Goal: Information Seeking & Learning: Learn about a topic

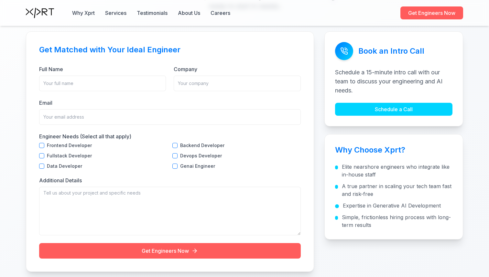
scroll to position [2208, 0]
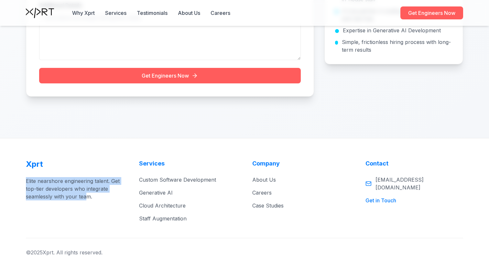
drag, startPoint x: 75, startPoint y: 172, endPoint x: 87, endPoint y: 200, distance: 30.6
click at [87, 200] on div "Xprt Elite nearshore engineering talent. Get top-tier developers who integrate …" at bounding box center [75, 190] width 98 height 63
click at [86, 200] on p "Elite nearshore engineering talent. Get top-tier developers who integrate seaml…" at bounding box center [75, 188] width 98 height 23
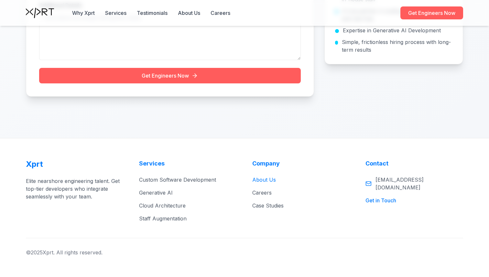
click at [263, 181] on link "About Us" at bounding box center [264, 180] width 24 height 6
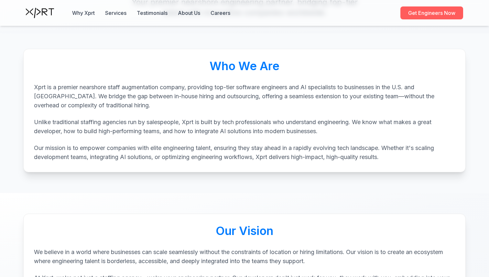
scroll to position [85, 0]
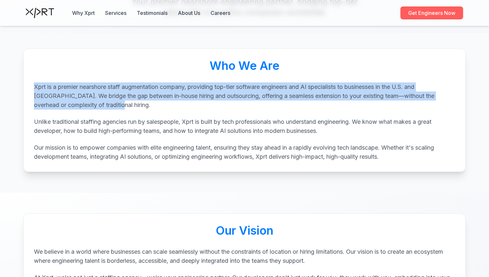
drag, startPoint x: 124, startPoint y: 80, endPoint x: 126, endPoint y: 106, distance: 25.7
click at [126, 106] on div "Who We Are Xprt is a premier nearshore staff augmentation company, providing to…" at bounding box center [244, 111] width 443 height 124
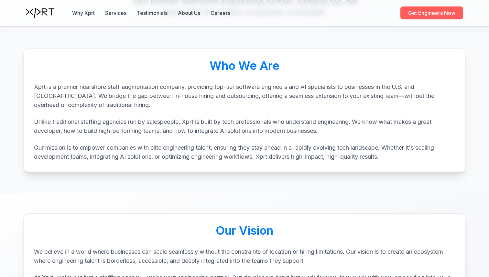
click at [127, 107] on p "Xprt is a premier nearshore staff augmentation company, providing top-tier soft…" at bounding box center [244, 95] width 421 height 27
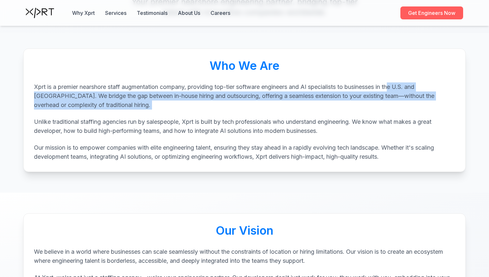
drag, startPoint x: 397, startPoint y: 82, endPoint x: 392, endPoint y: 110, distance: 28.2
click at [392, 110] on div "Xprt is a premier nearshore staff augmentation company, providing top-tier soft…" at bounding box center [244, 121] width 421 height 79
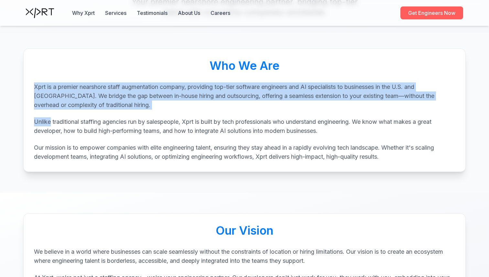
drag, startPoint x: 392, startPoint y: 110, endPoint x: 386, endPoint y: 77, distance: 33.6
click at [386, 77] on div "Who We Are Xprt is a premier nearshore staff augmentation company, providing to…" at bounding box center [244, 111] width 443 height 124
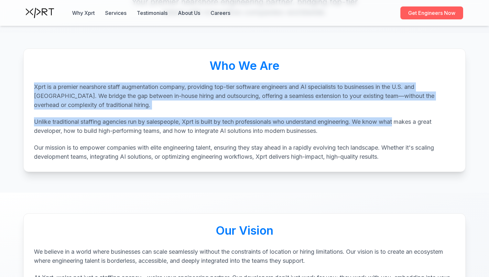
drag, startPoint x: 386, startPoint y: 77, endPoint x: 395, endPoint y: 123, distance: 47.1
click at [395, 123] on div "Who We Are Xprt is a premier nearshore staff augmentation company, providing to…" at bounding box center [244, 111] width 443 height 124
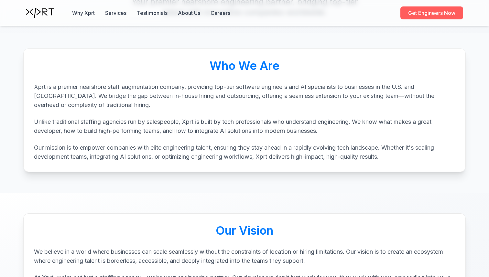
click at [395, 124] on p "Unlike traditional staffing agencies run by salespeople, Xprt is built by tech …" at bounding box center [244, 126] width 421 height 18
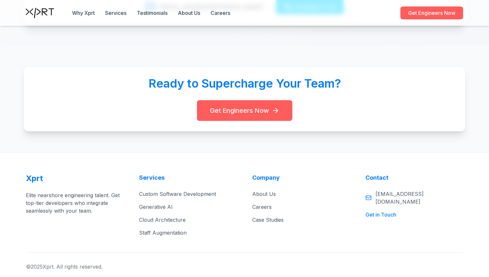
scroll to position [748, 0]
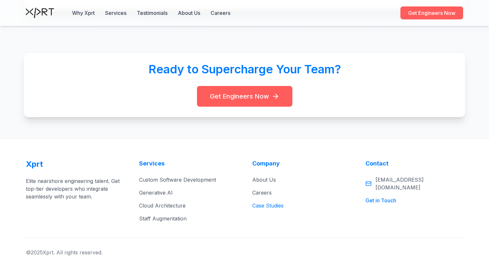
click at [268, 203] on button "Case Studies" at bounding box center [267, 206] width 31 height 8
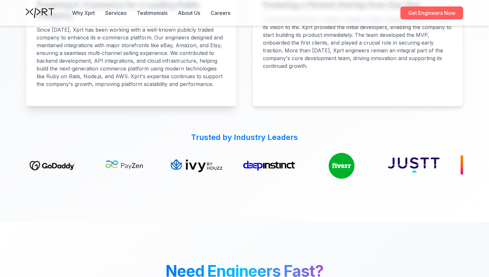
scroll to position [1727, 0]
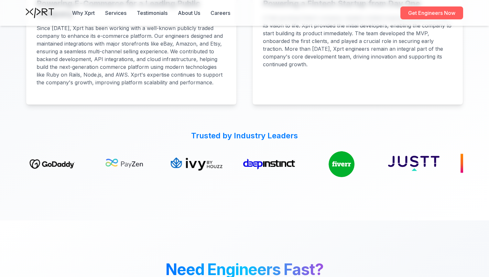
click at [459, 165] on img at bounding box center [485, 164] width 52 height 26
click at [461, 165] on img at bounding box center [487, 164] width 52 height 26
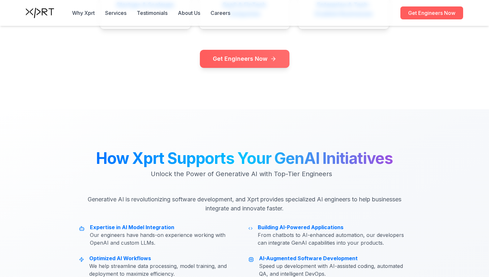
scroll to position [1179, 0]
